Goal: Book appointment/travel/reservation

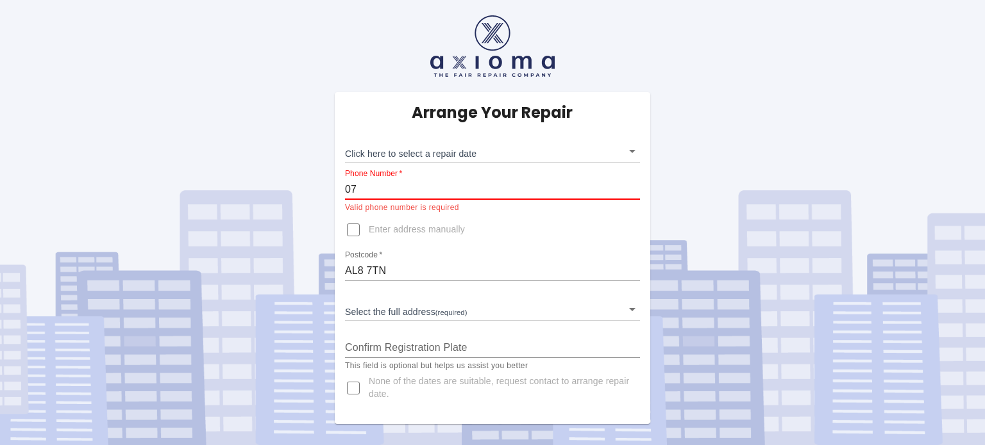
type input "0"
click at [362, 187] on input "07#796341180" at bounding box center [492, 189] width 295 height 21
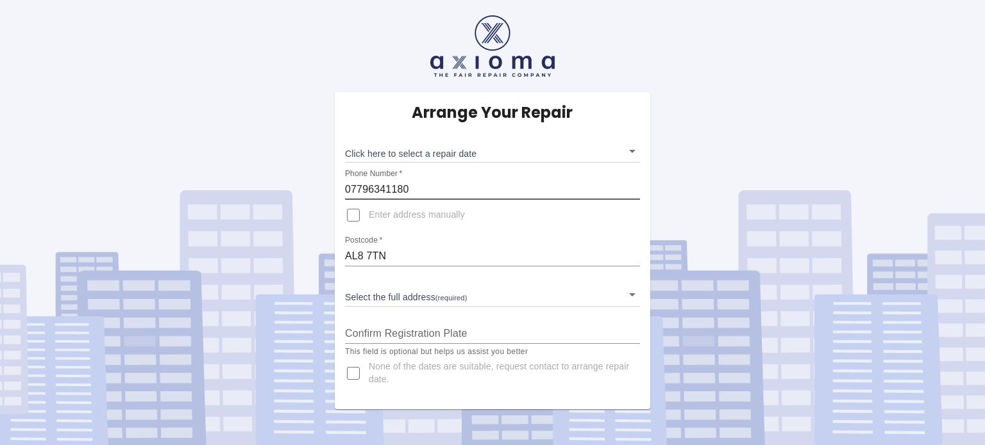
type input "07796341180"
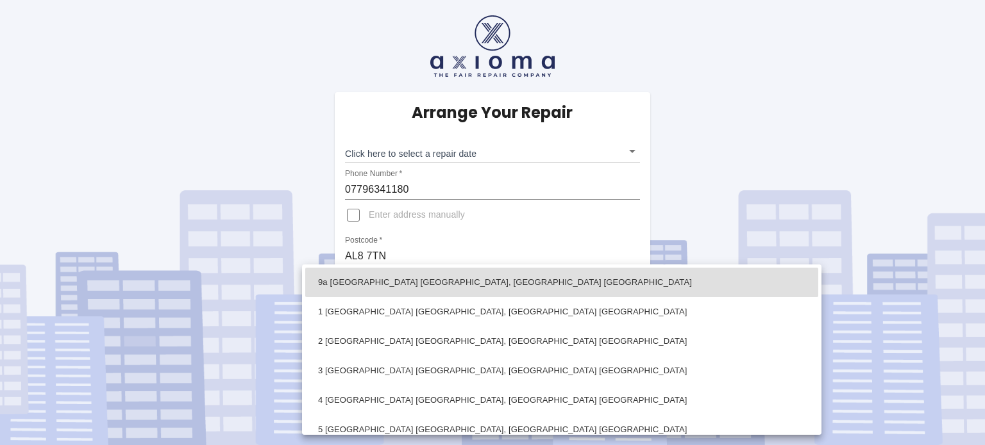
click at [633, 294] on body "Arrange Your Repair Click here to select a repair date ​ Phone Number   * 07796…" at bounding box center [492, 222] width 985 height 445
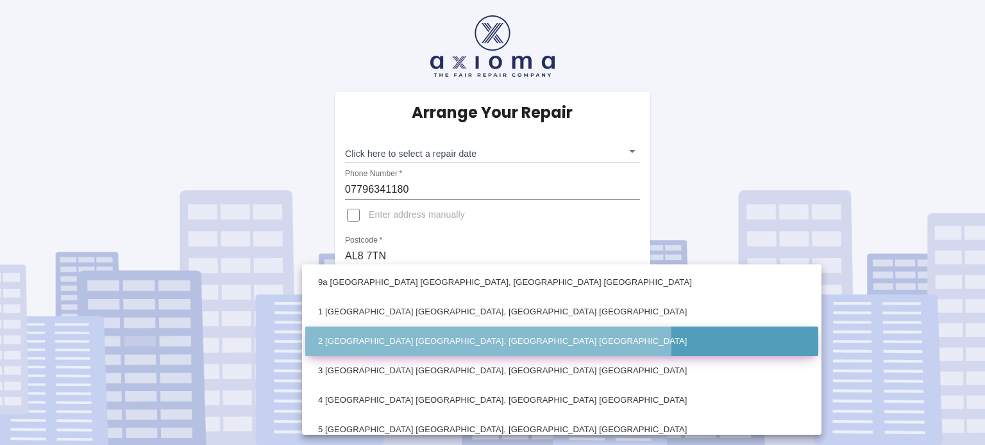
click at [330, 345] on li "2 [GEOGRAPHIC_DATA] [GEOGRAPHIC_DATA], [GEOGRAPHIC_DATA] [GEOGRAPHIC_DATA]" at bounding box center [561, 341] width 513 height 29
type input "2 [GEOGRAPHIC_DATA] [GEOGRAPHIC_DATA], [GEOGRAPHIC_DATA] [GEOGRAPHIC_DATA]"
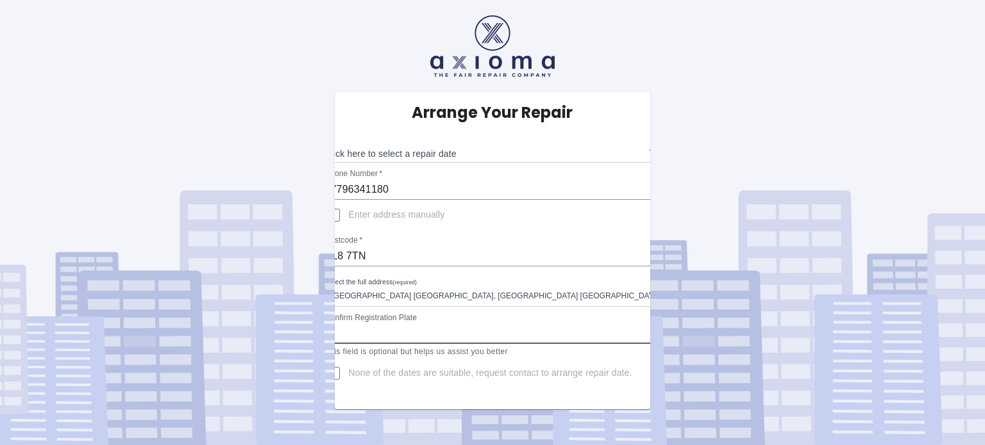
click at [389, 335] on input "Confirm Registration Plate" at bounding box center [492, 334] width 335 height 21
type input "FL61JXN"
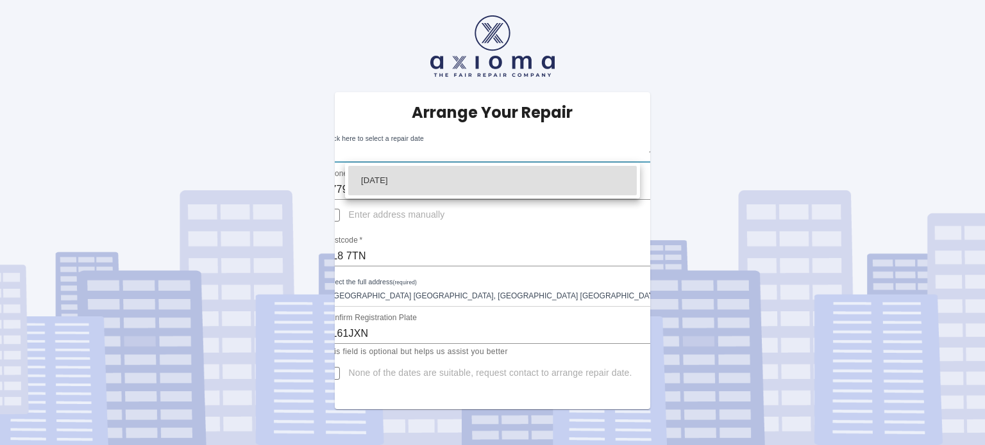
click at [633, 151] on body "Arrange Your Repair Click here to select a repair date ​ Phone Number   * 07796…" at bounding box center [492, 222] width 985 height 445
click at [633, 151] on div at bounding box center [492, 222] width 985 height 445
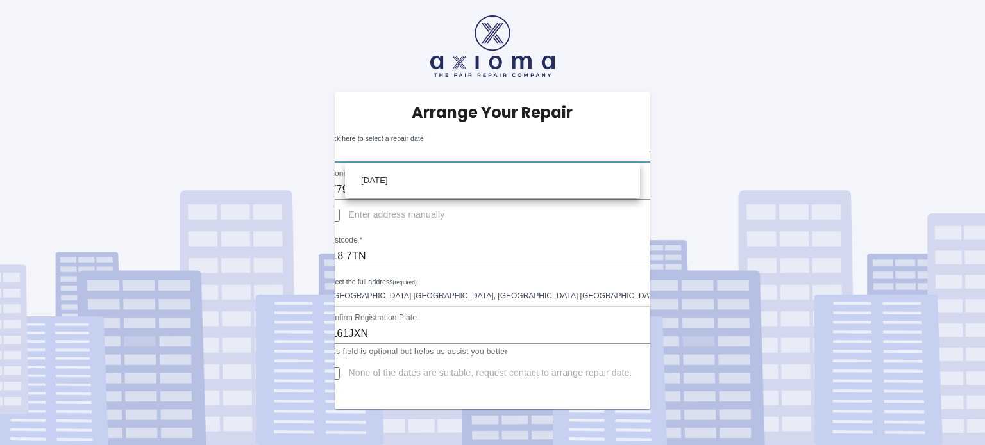
click at [633, 151] on body "Arrange Your Repair Click here to select a repair date ​ Phone Number   * 07796…" at bounding box center [492, 222] width 985 height 445
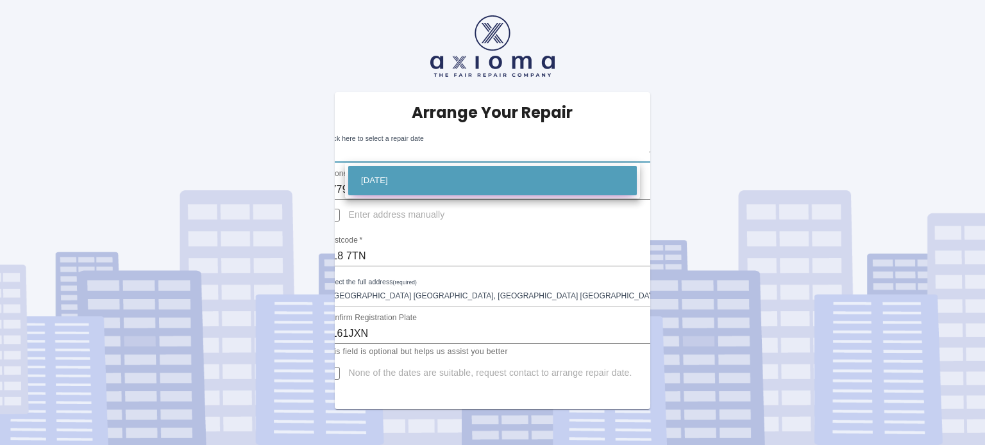
click at [413, 179] on li "[DATE]" at bounding box center [492, 180] width 288 height 29
type input "[DATE]T00:00:00.000Z"
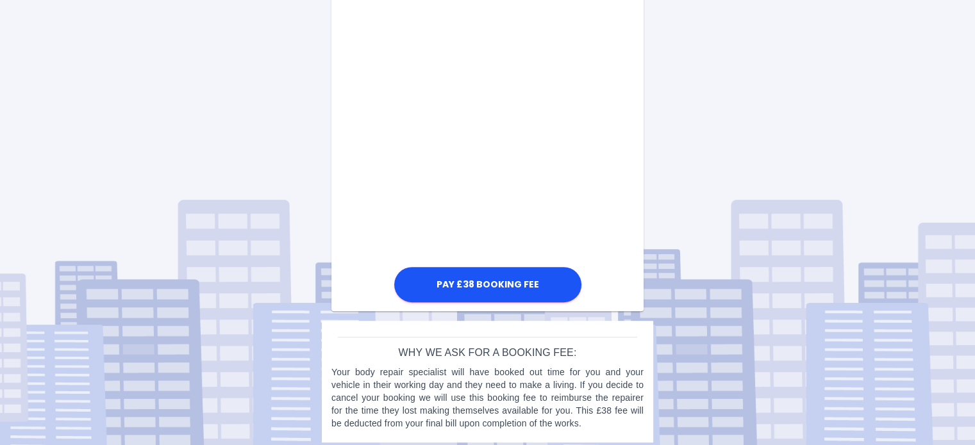
scroll to position [497, 0]
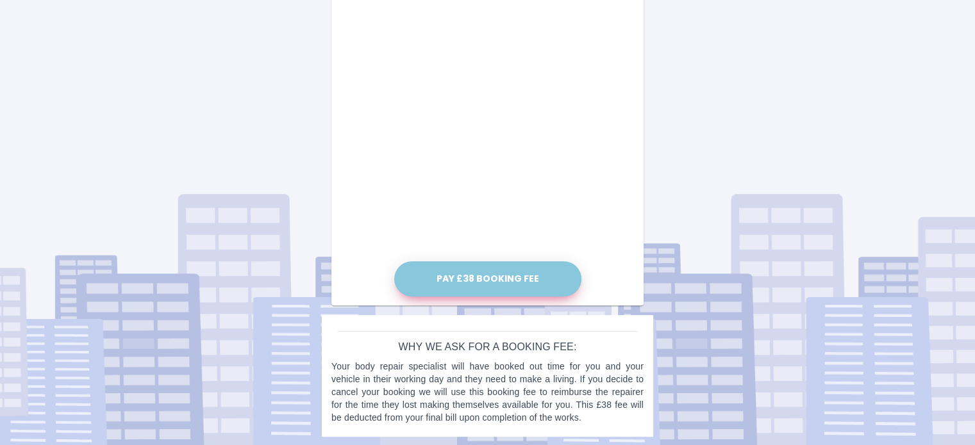
click at [485, 274] on button "Pay £38 Booking Fee" at bounding box center [487, 279] width 187 height 35
